Goal: Transaction & Acquisition: Purchase product/service

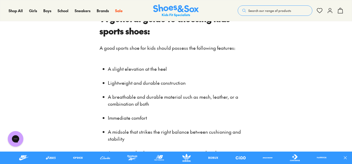
scroll to position [286, 0]
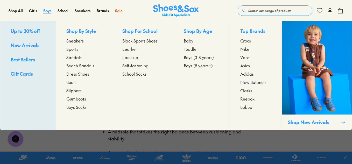
click at [51, 10] on span "Boys" at bounding box center [47, 10] width 8 height 5
click at [139, 63] on span "Self-fastening" at bounding box center [135, 65] width 26 height 6
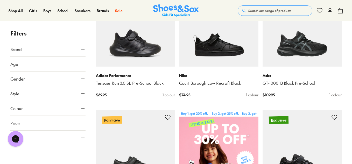
scroll to position [116, 0]
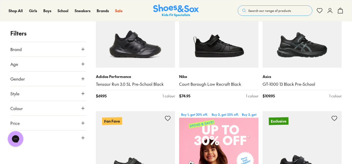
click at [82, 65] on icon at bounding box center [82, 63] width 5 height 5
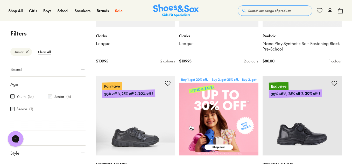
scroll to position [156, 0]
